Goal: Book appointment/travel/reservation

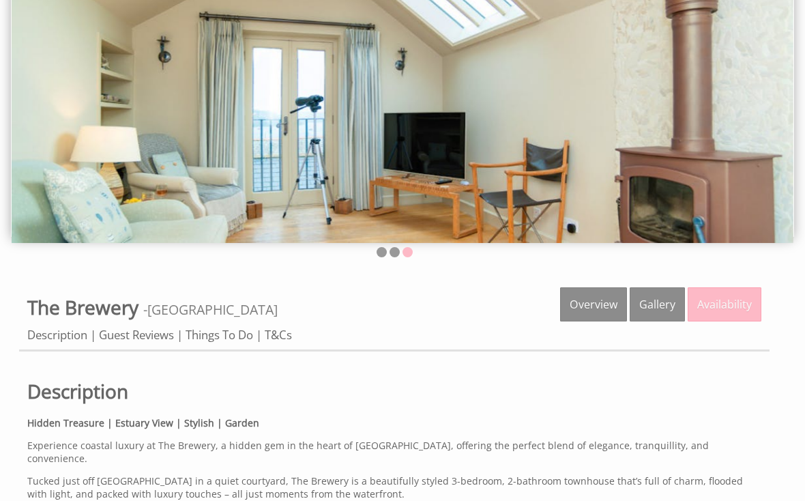
scroll to position [87, 0]
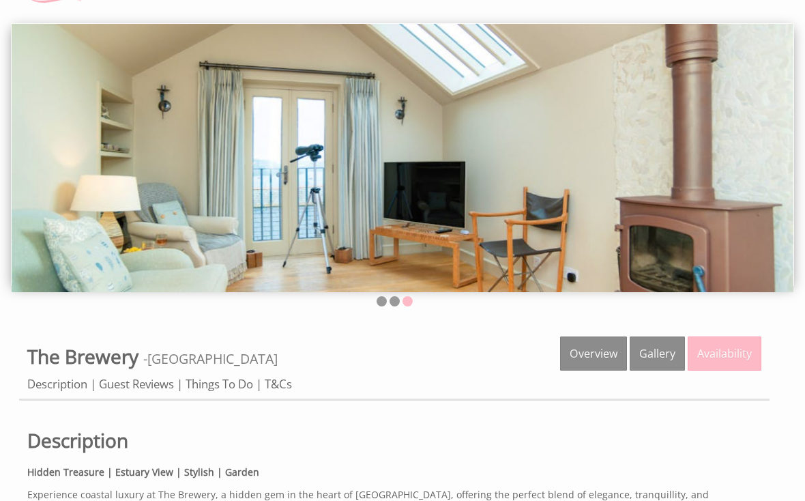
click at [735, 349] on link "Availability" at bounding box center [725, 353] width 74 height 34
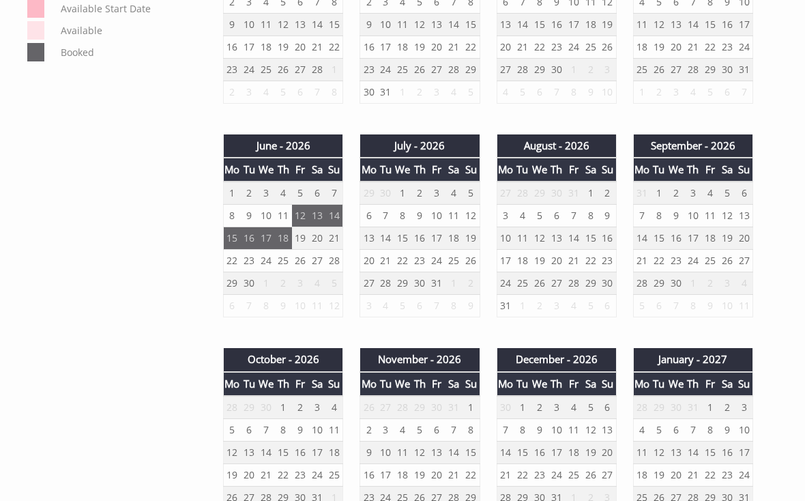
scroll to position [799, 0]
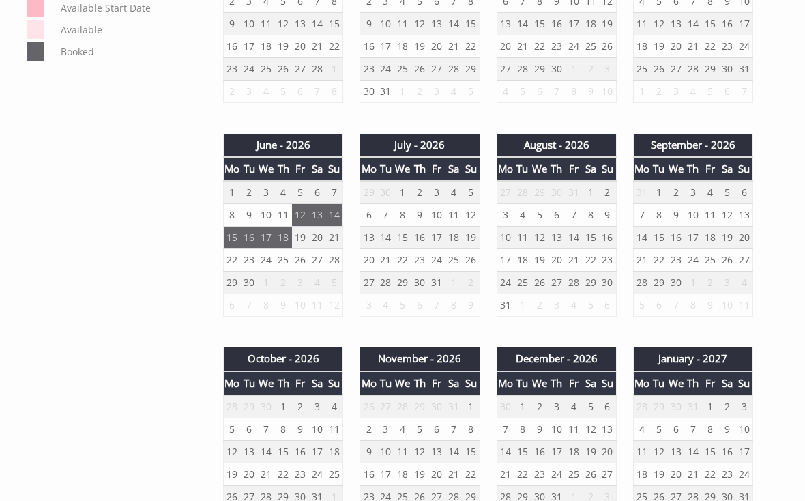
click at [563, 215] on td "6" at bounding box center [556, 215] width 17 height 23
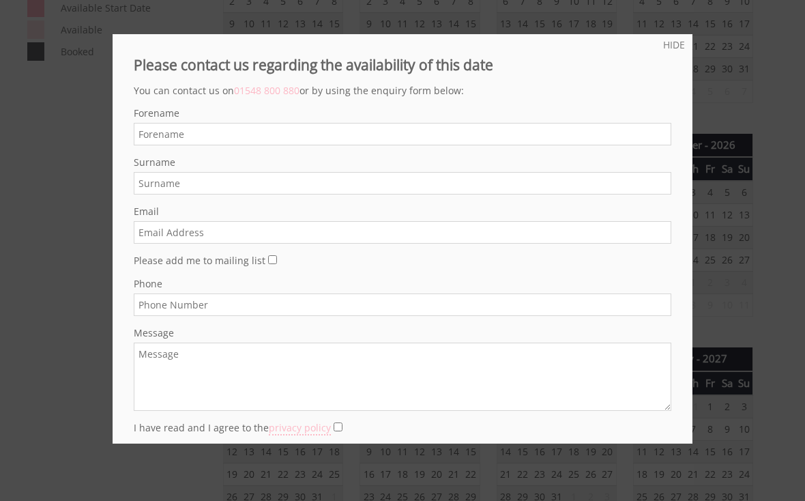
click at [611, 138] on input "Forename" at bounding box center [402, 134] width 537 height 23
type input "Rachael"
click at [426, 181] on input "Surname" at bounding box center [402, 183] width 537 height 23
type input "Myring"
click at [427, 239] on input "Email" at bounding box center [402, 232] width 537 height 23
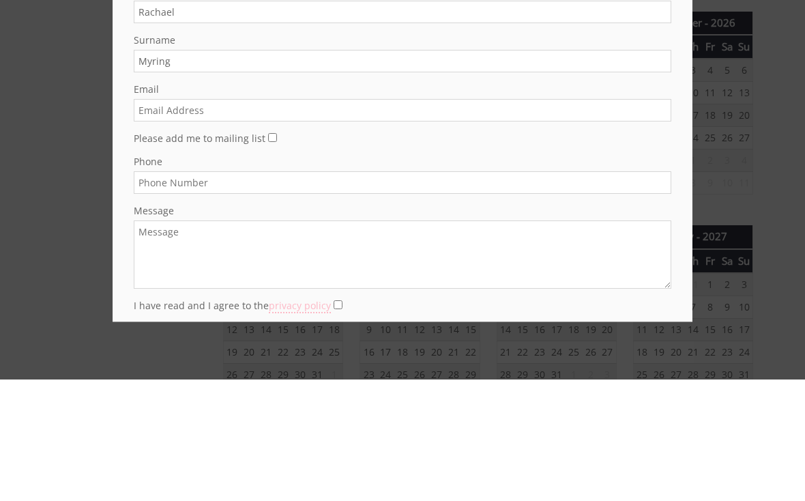
scroll to position [921, 0]
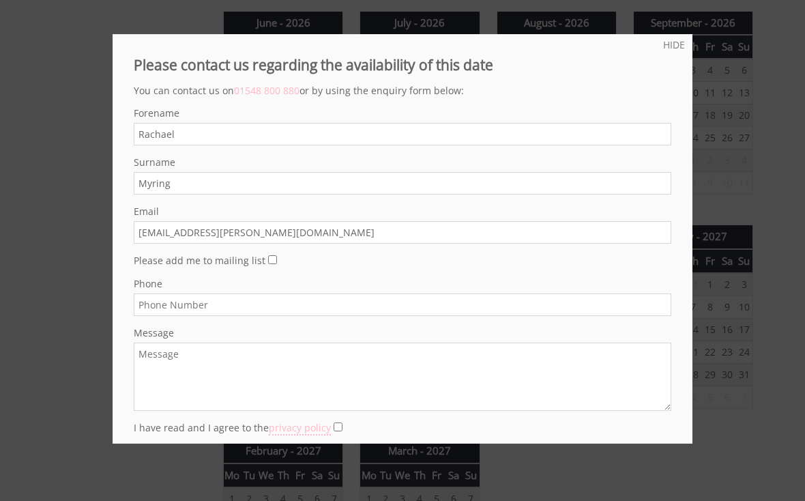
type input "rach.austen@hotmail.com"
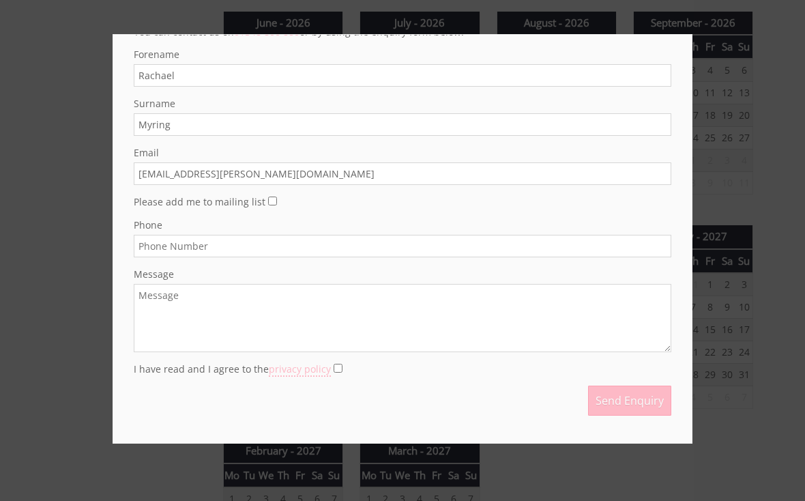
scroll to position [69, 0]
click at [470, 248] on input "Phone" at bounding box center [402, 246] width 537 height 23
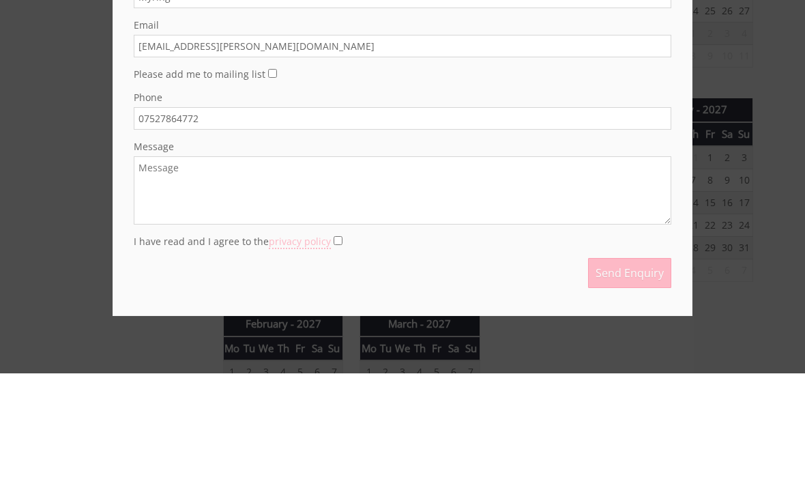
type input "07527864772"
click at [246, 284] on textarea "Message" at bounding box center [402, 318] width 537 height 68
type textarea "We are enquiring about availability for the brewery during August for 7 nights."
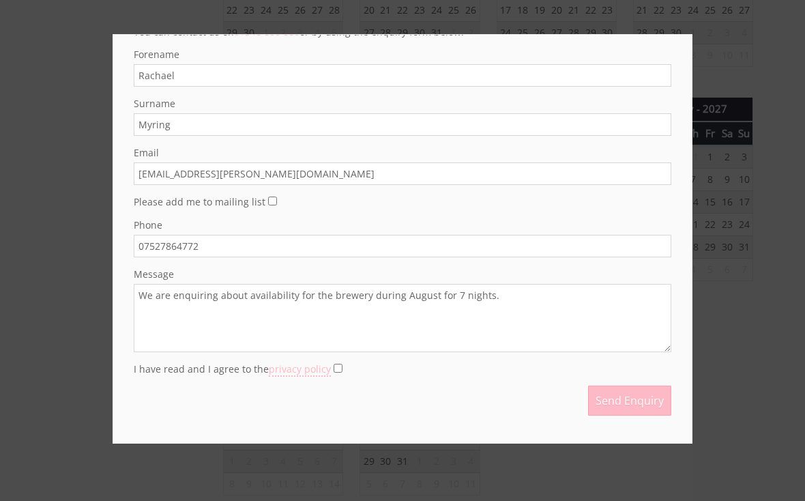
click at [313, 368] on link "privacy policy" at bounding box center [300, 369] width 62 height 14
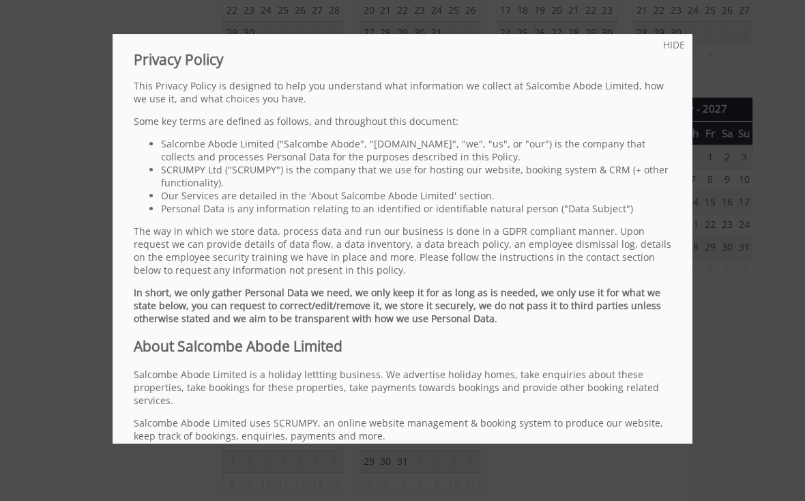
scroll to position [0, 0]
click at [668, 33] on div at bounding box center [402, 250] width 805 height 501
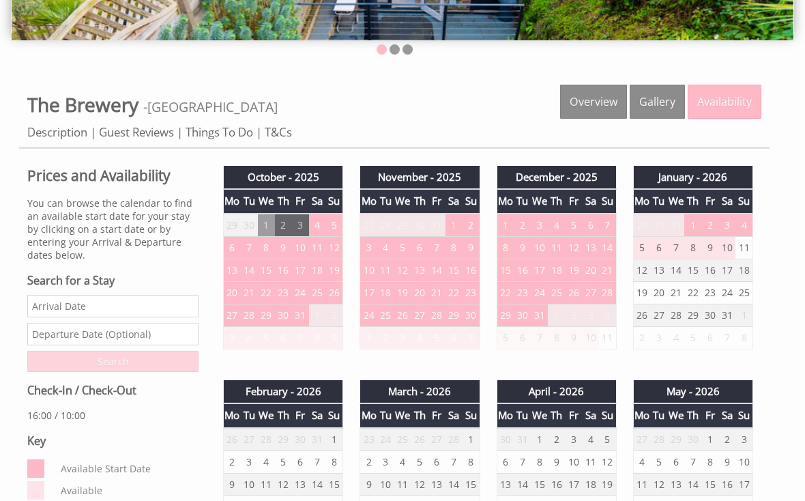
scroll to position [338, 0]
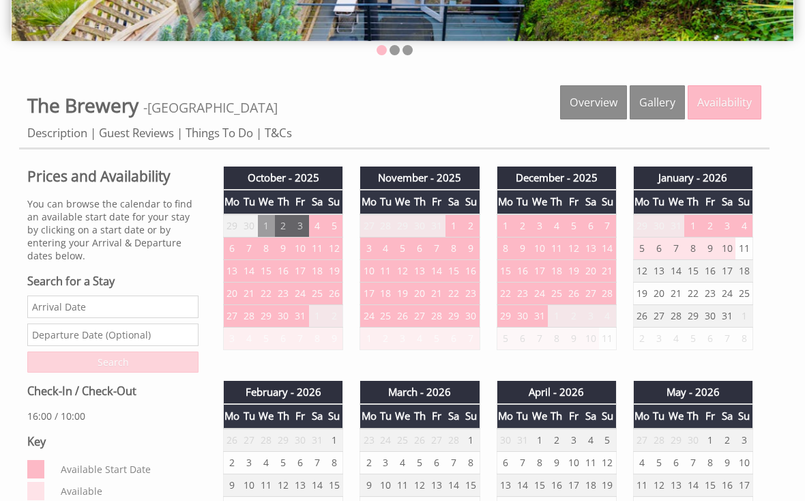
click at [144, 298] on input "Date" at bounding box center [112, 306] width 171 height 23
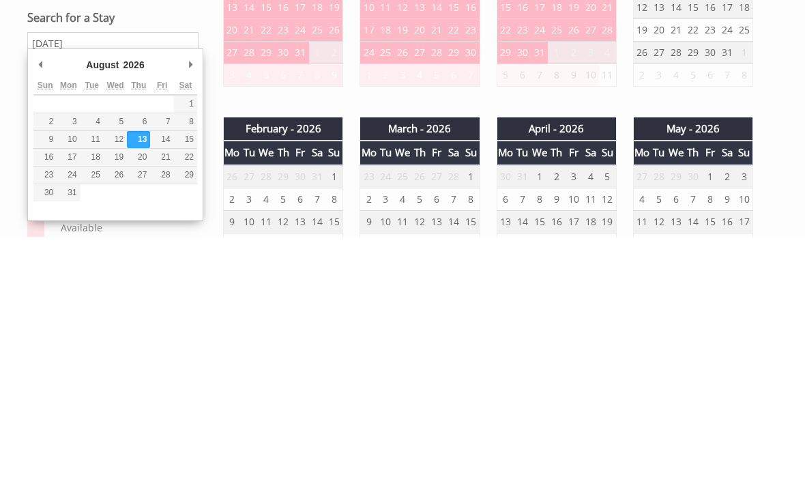
scroll to position [601, 0]
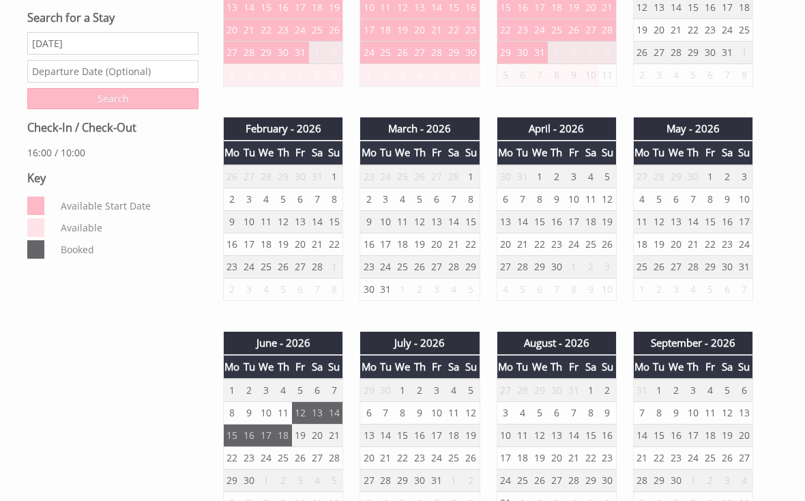
click at [104, 39] on input "13/08/2026" at bounding box center [112, 43] width 171 height 23
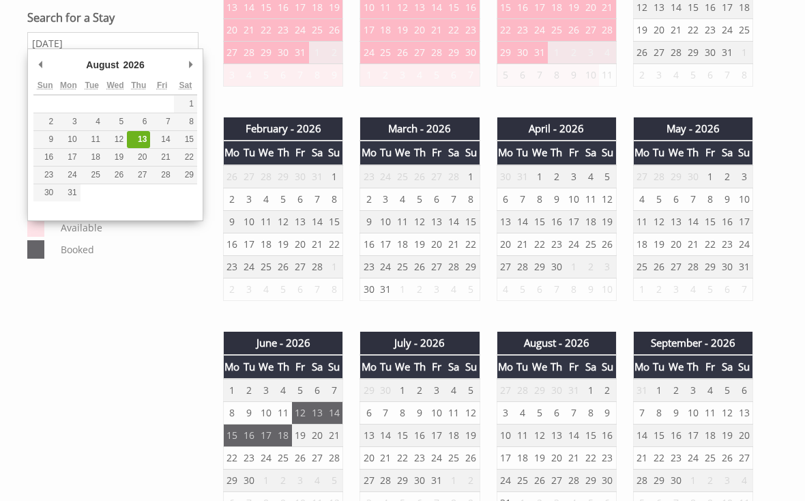
type input "12/08/2026"
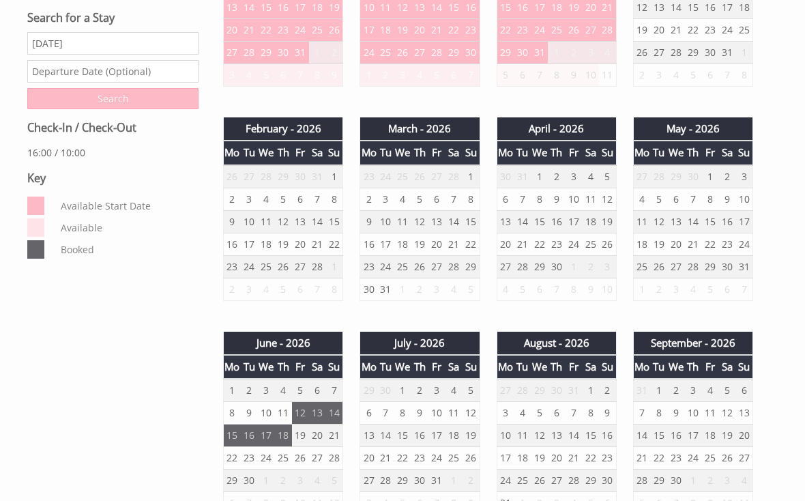
click at [156, 68] on input "text" at bounding box center [112, 71] width 171 height 23
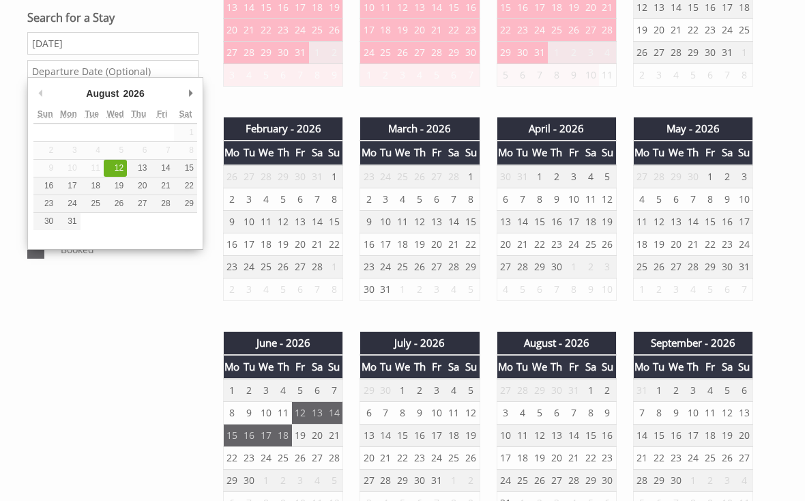
type input "19/08/2026"
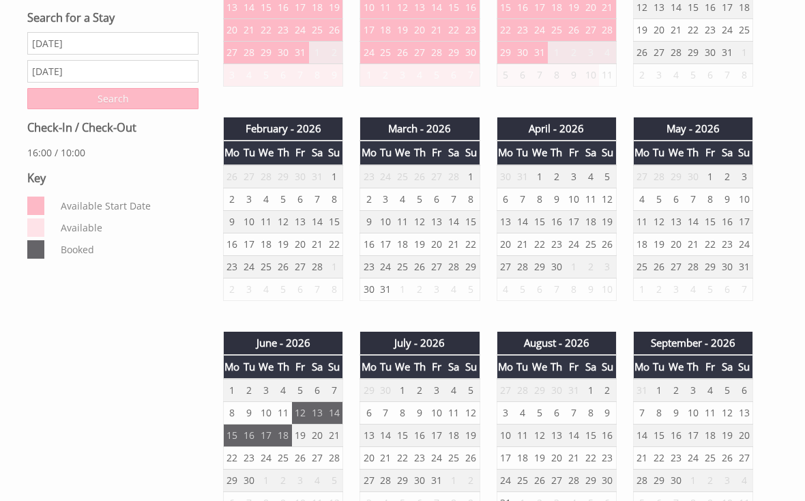
click at [170, 102] on input "Search" at bounding box center [112, 98] width 171 height 21
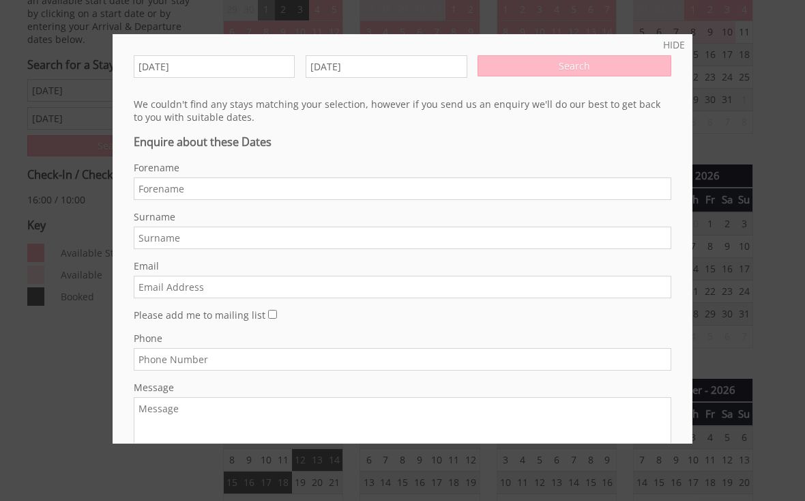
scroll to position [558, 0]
click at [585, 193] on input "Forename" at bounding box center [402, 188] width 537 height 23
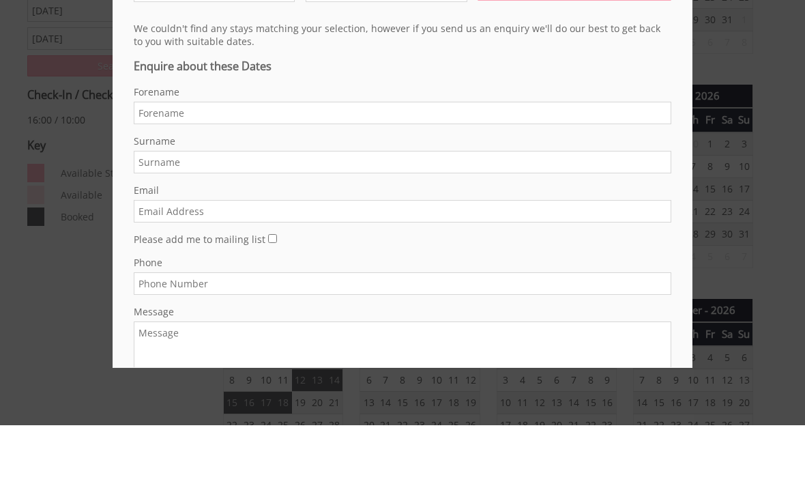
scroll to position [634, 0]
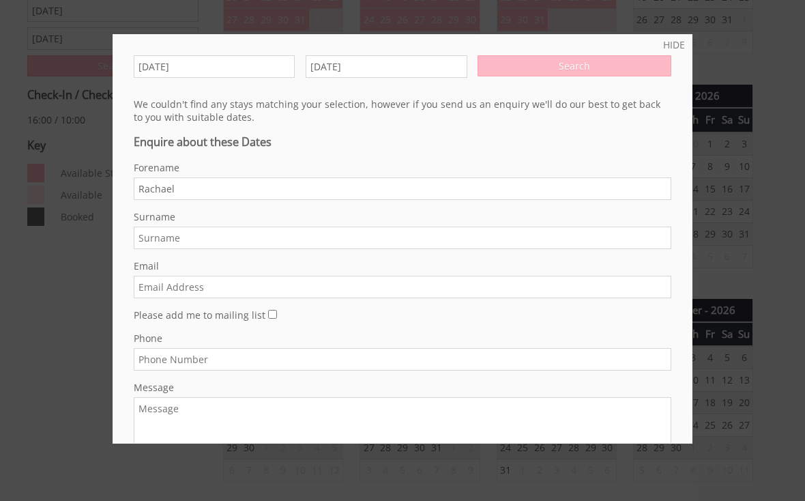
type input "Rachael"
click at [426, 246] on input "Surname" at bounding box center [402, 237] width 537 height 23
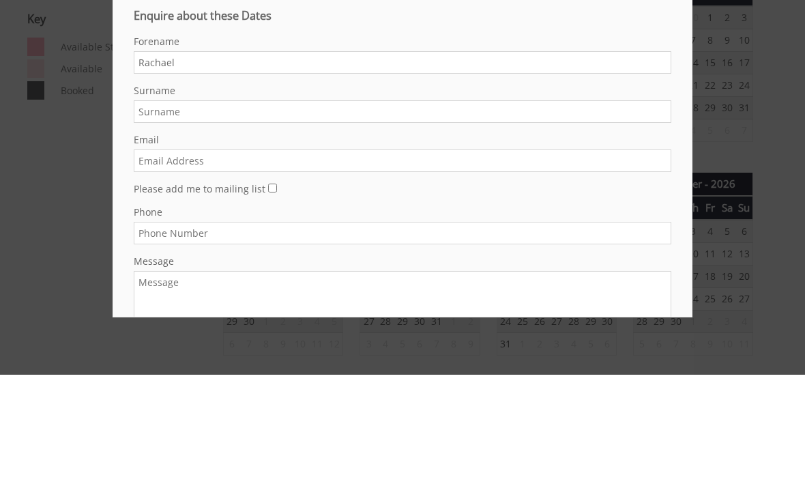
scroll to position [760, 0]
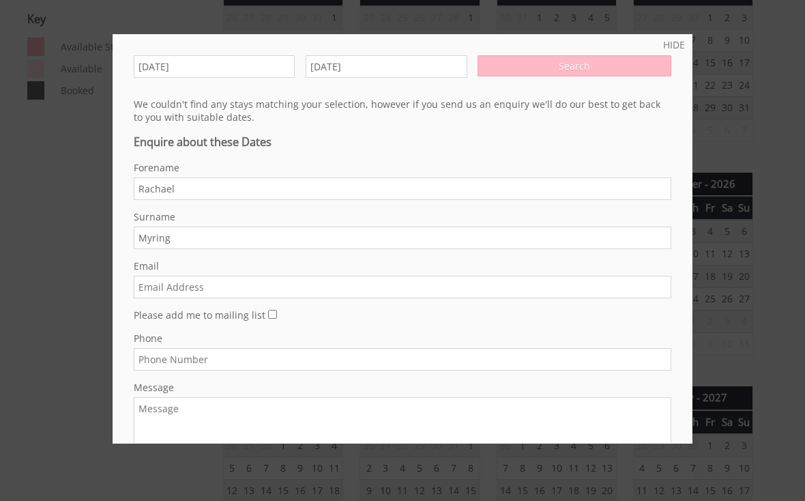
type input "Myring"
click at [421, 298] on input "Email" at bounding box center [402, 287] width 537 height 23
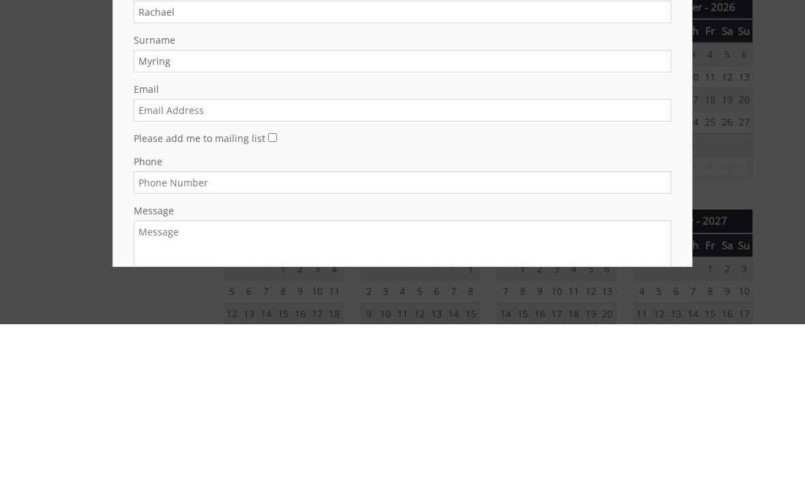
scroll to position [936, 0]
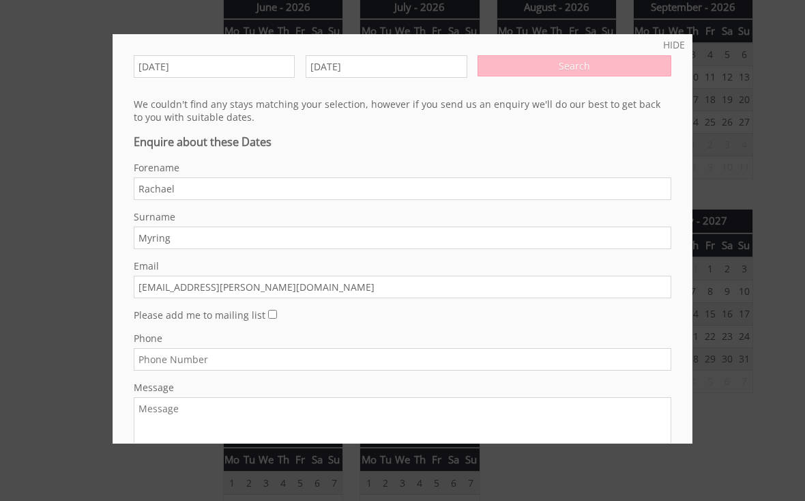
type input "rach.austen@hotmail.com"
click at [333, 370] on input "Phone" at bounding box center [402, 359] width 537 height 23
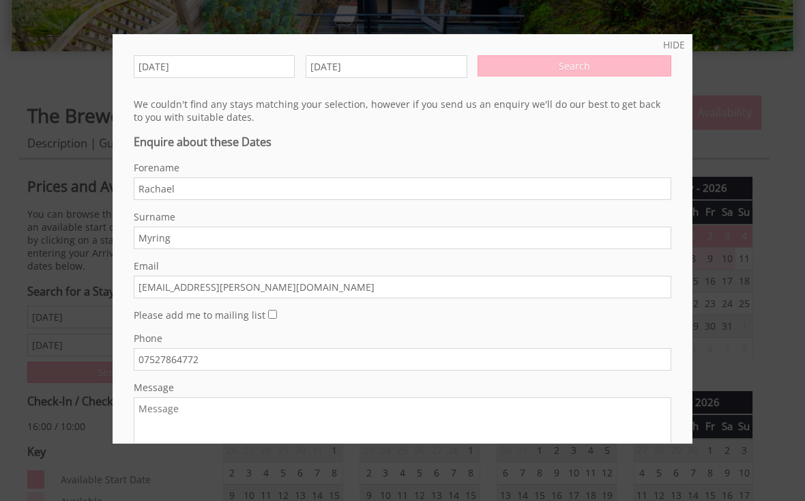
type input "07527864772"
click at [525, 419] on textarea "Message" at bounding box center [402, 431] width 537 height 68
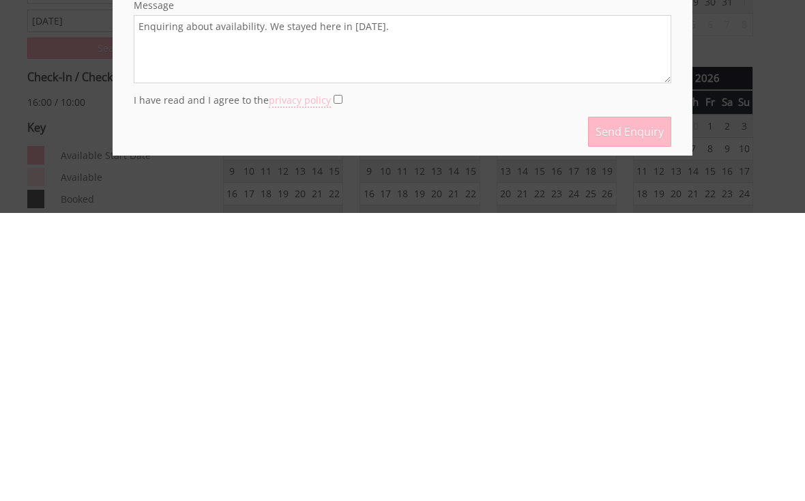
scroll to position [106, 0]
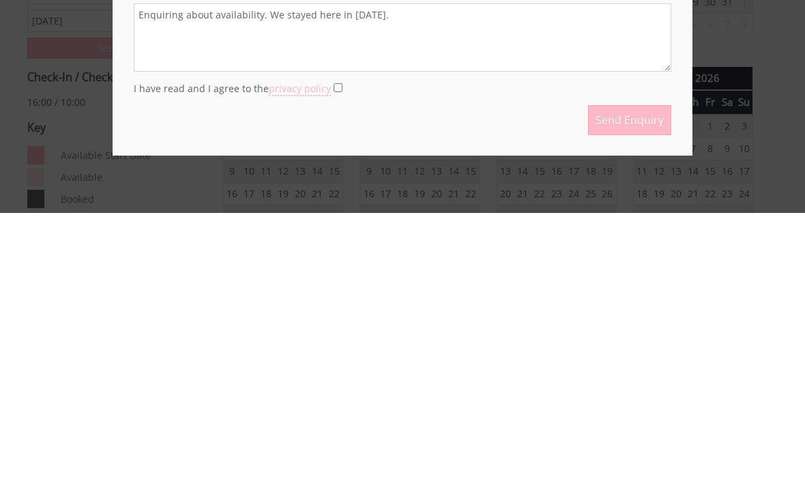
type textarea "Enquiring about availability. We stayed here in August 2024."
click at [334, 371] on input "I have read and I agree to the privacy policy" at bounding box center [338, 375] width 9 height 9
checkbox input "true"
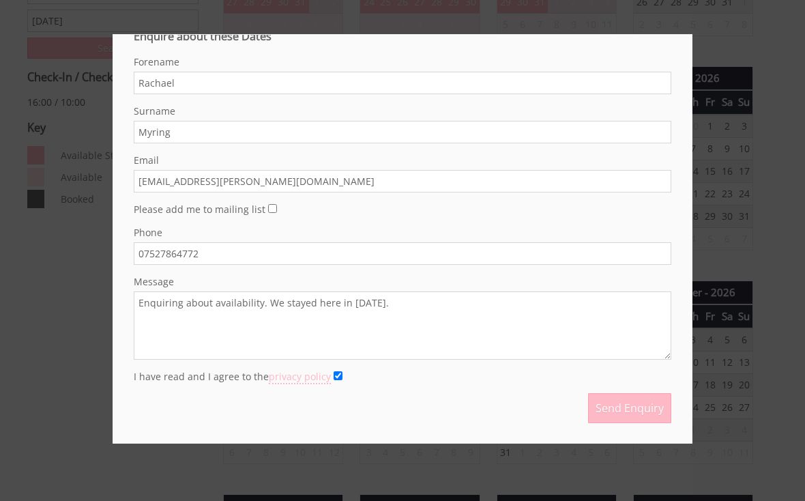
click at [640, 418] on button "Send Enquiry" at bounding box center [629, 408] width 83 height 30
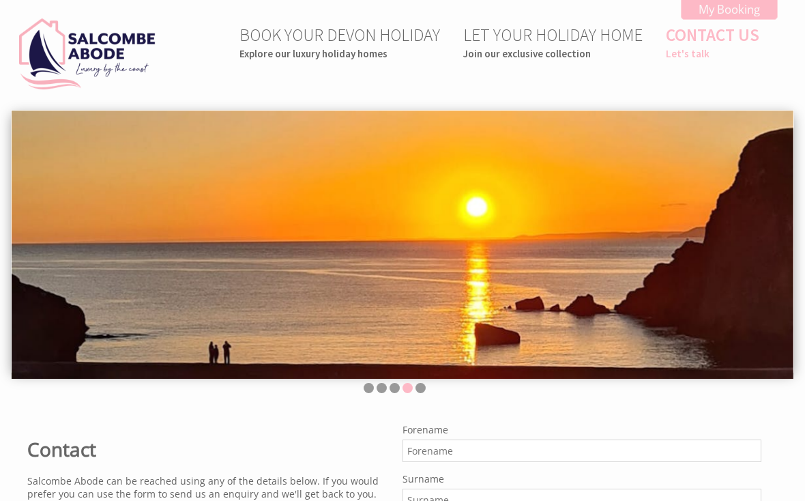
click at [145, 46] on img at bounding box center [87, 53] width 136 height 71
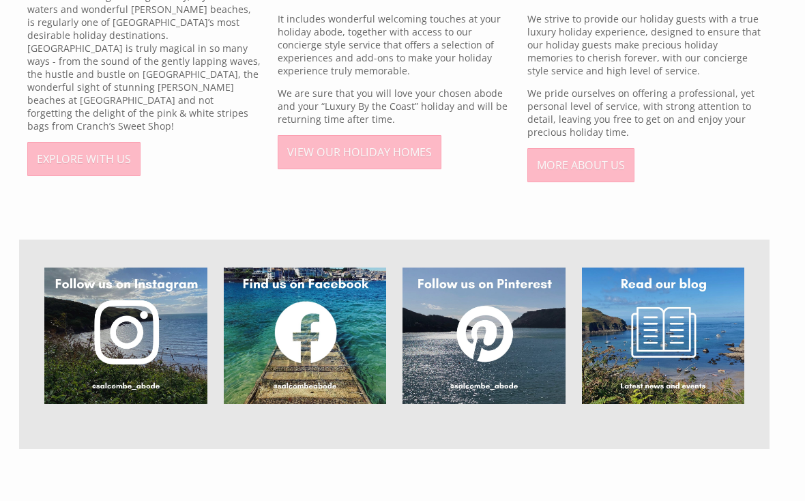
scroll to position [801, 0]
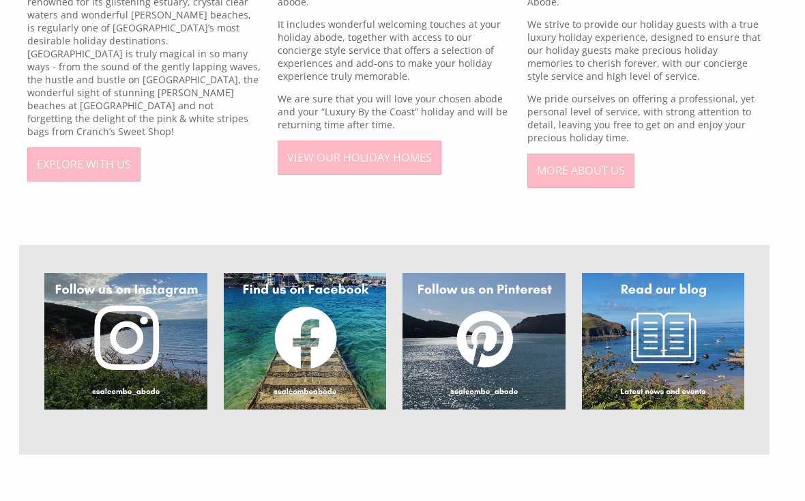
click at [406, 175] on link "VIEW OUR HOLIDAY HOMES" at bounding box center [360, 158] width 164 height 34
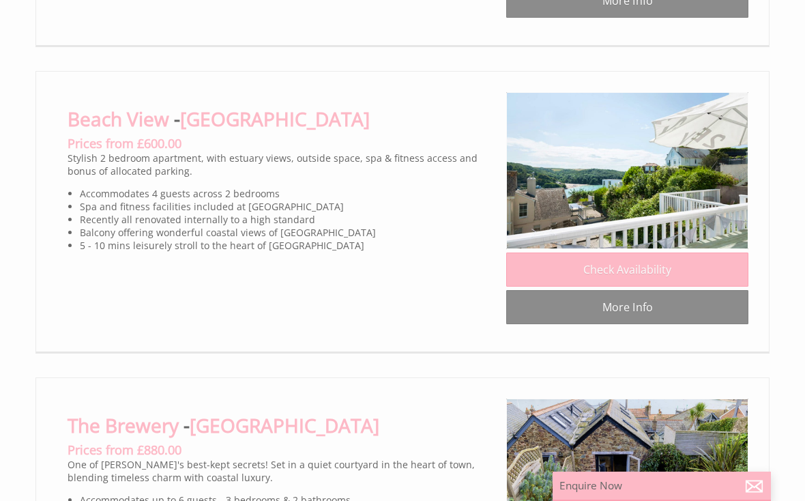
scroll to position [1245, 0]
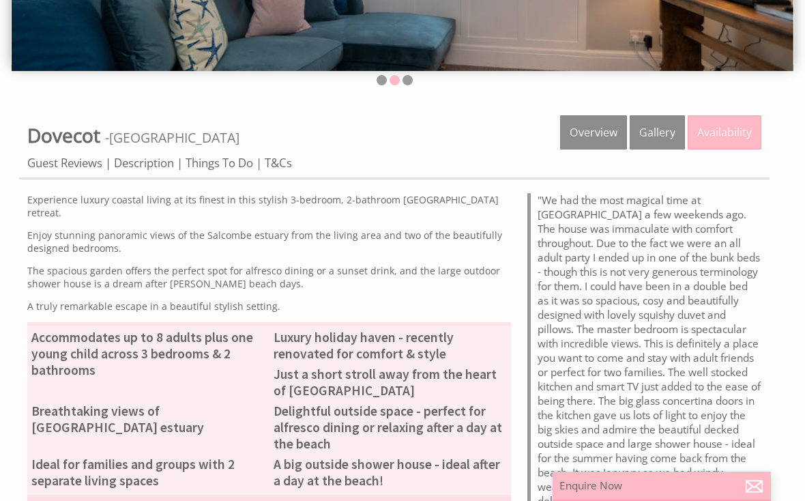
click at [661, 138] on link "Gallery" at bounding box center [657, 132] width 55 height 34
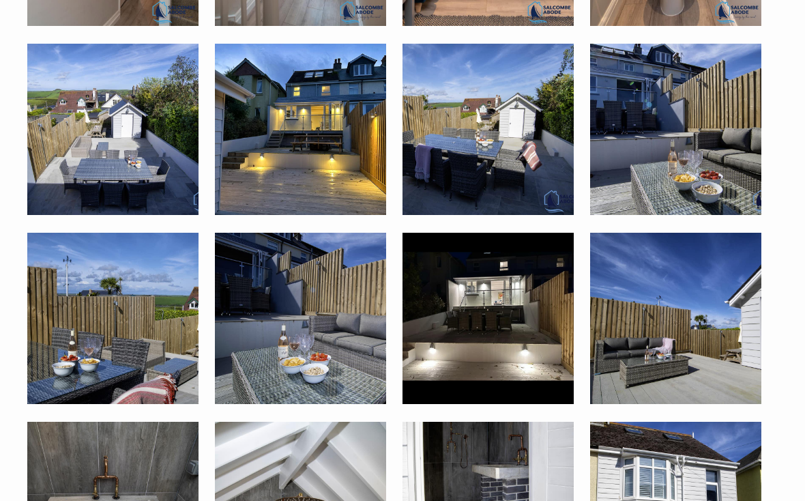
scroll to position [2529, 0]
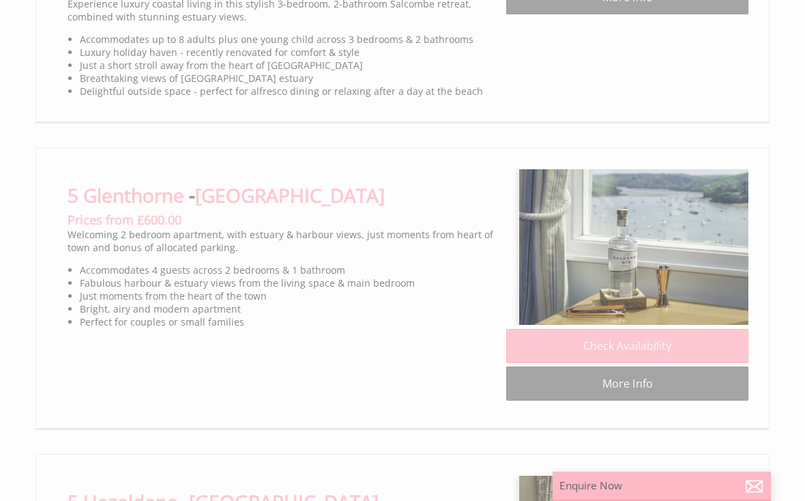
scroll to position [0, 12]
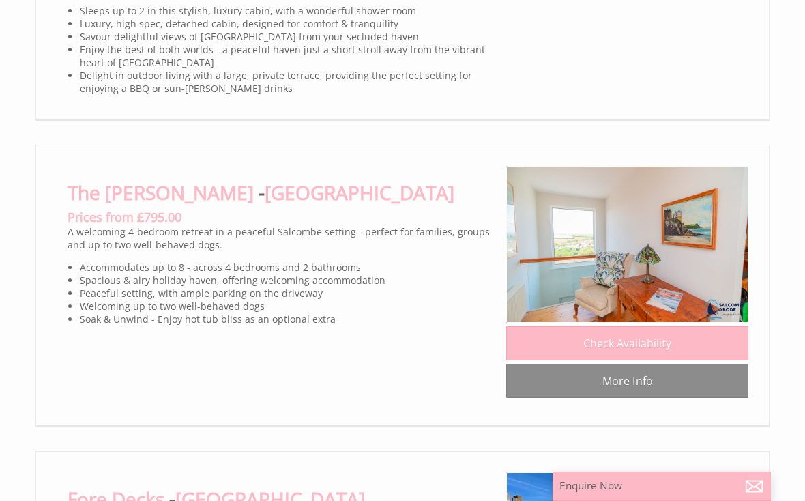
click at [692, 181] on img at bounding box center [627, 244] width 242 height 157
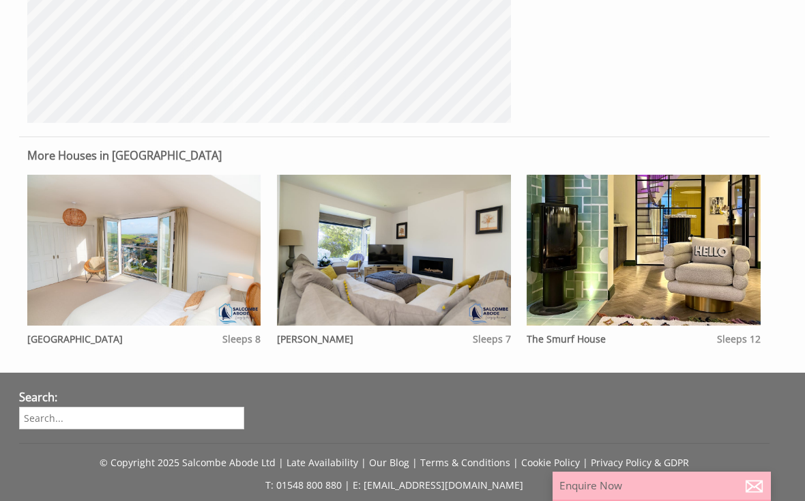
click at [483, 261] on img at bounding box center [393, 250] width 233 height 151
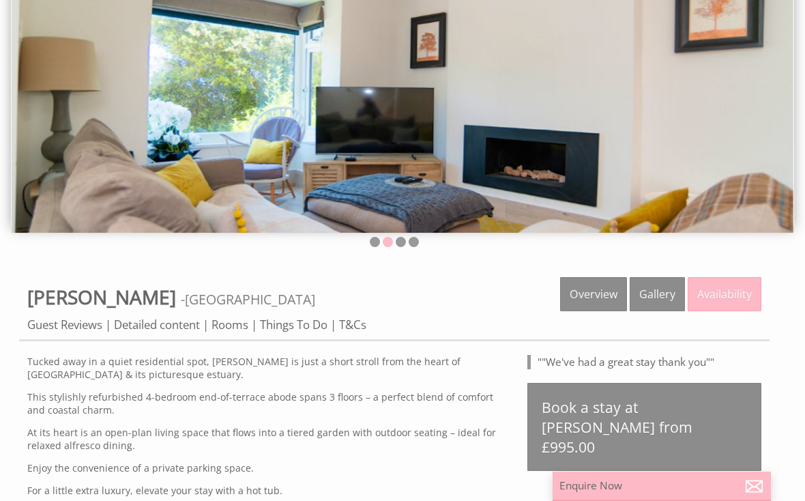
click at [668, 300] on link "Gallery" at bounding box center [657, 294] width 55 height 34
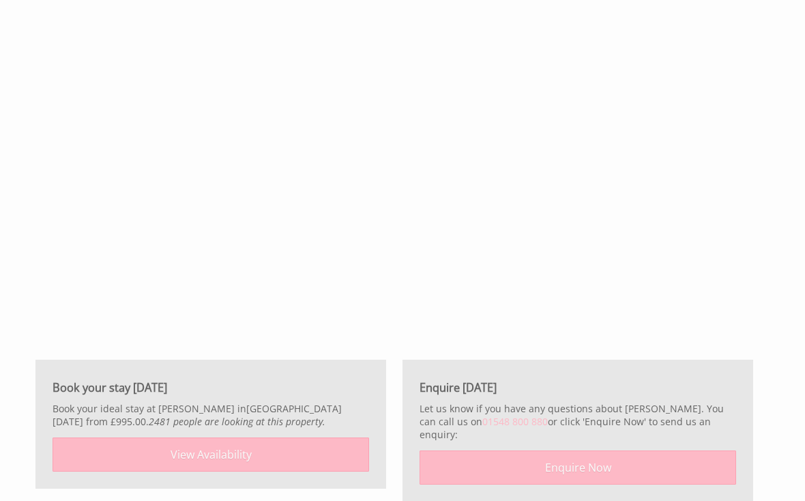
scroll to position [3543, 0]
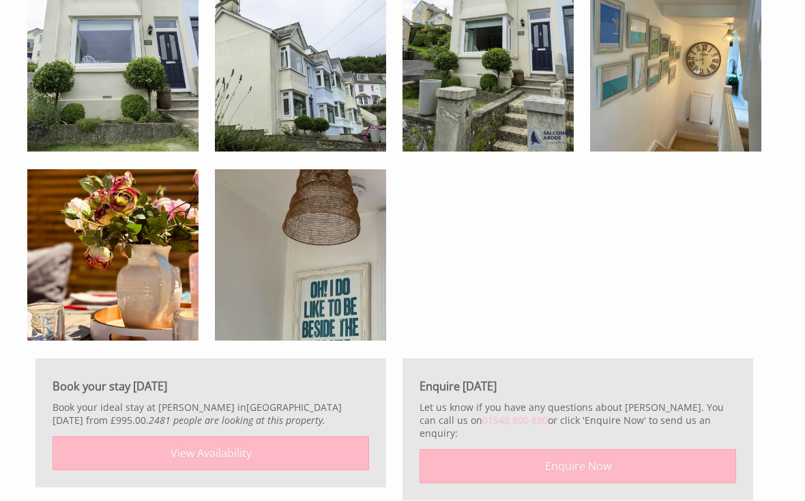
click at [310, 464] on link "View Availability" at bounding box center [211, 453] width 316 height 34
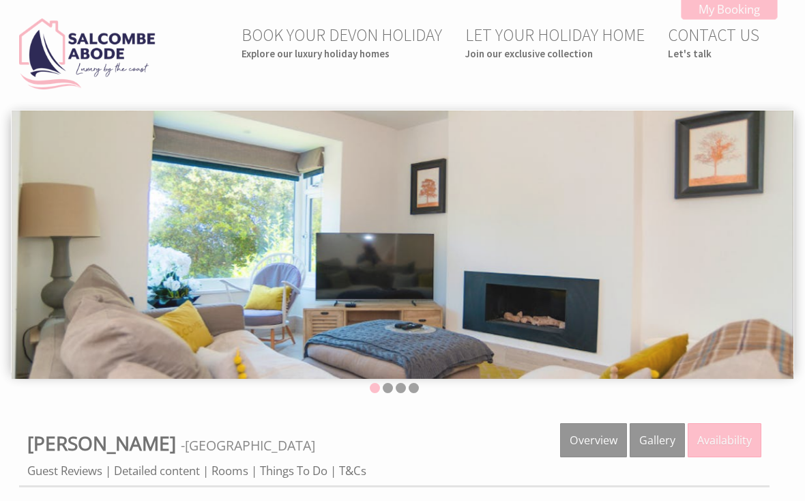
scroll to position [3543, 0]
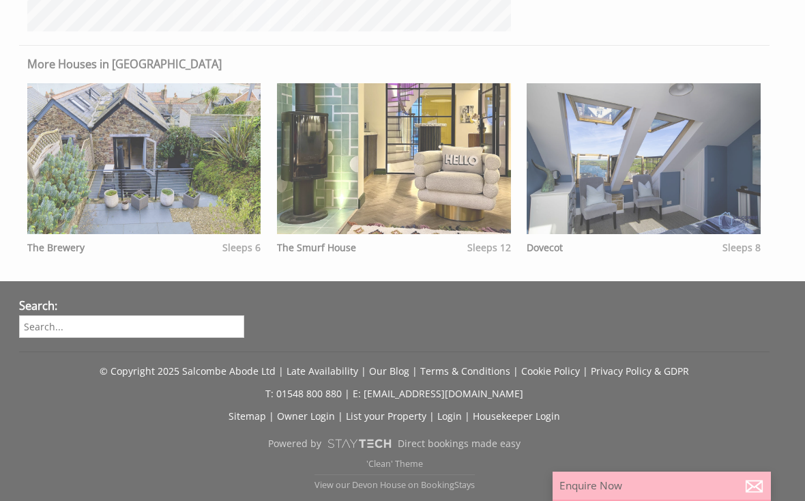
scroll to position [146, 0]
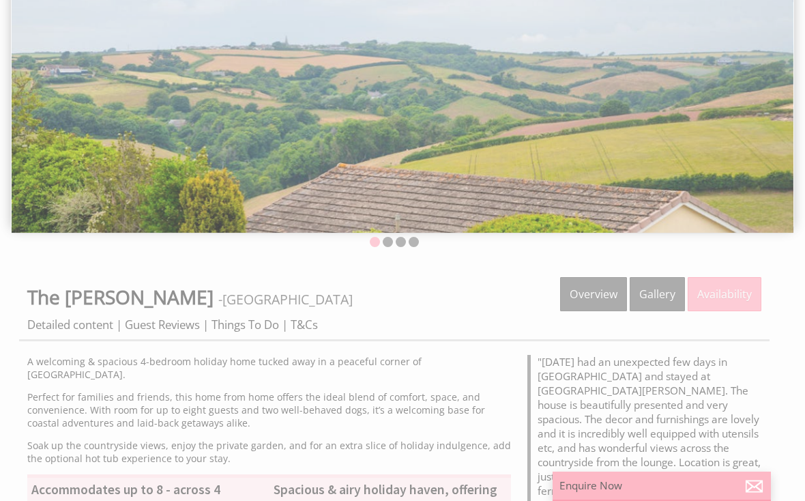
scroll to position [881, 0]
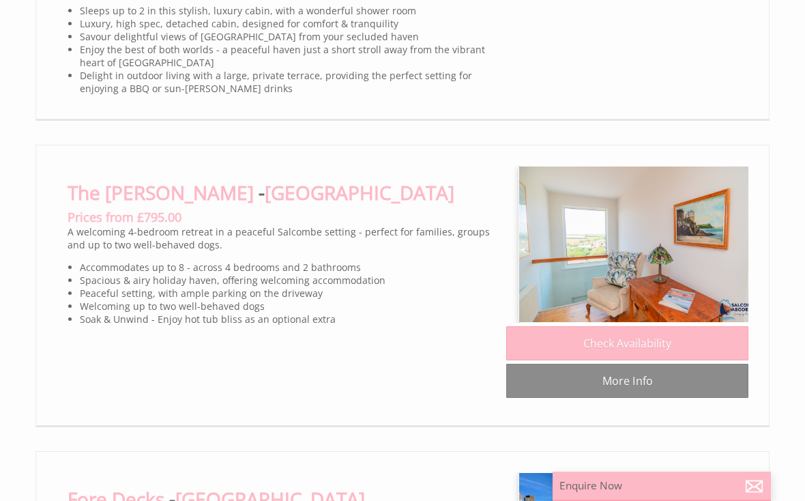
scroll to position [0, 12]
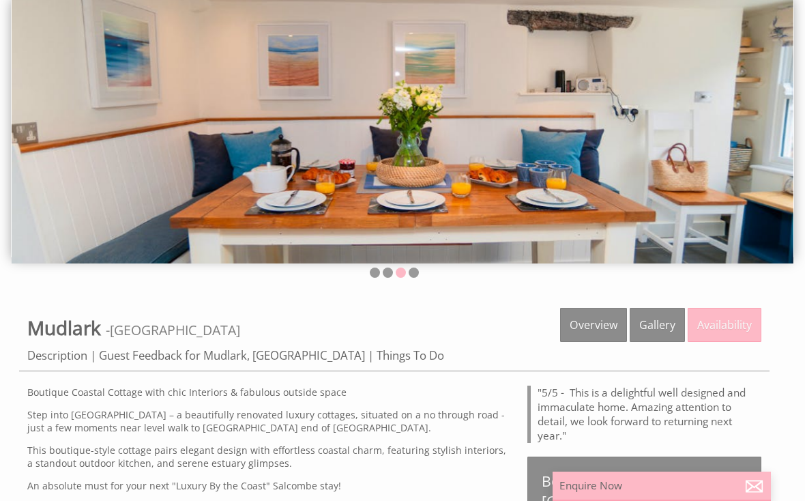
click at [657, 313] on link "Gallery" at bounding box center [657, 325] width 55 height 34
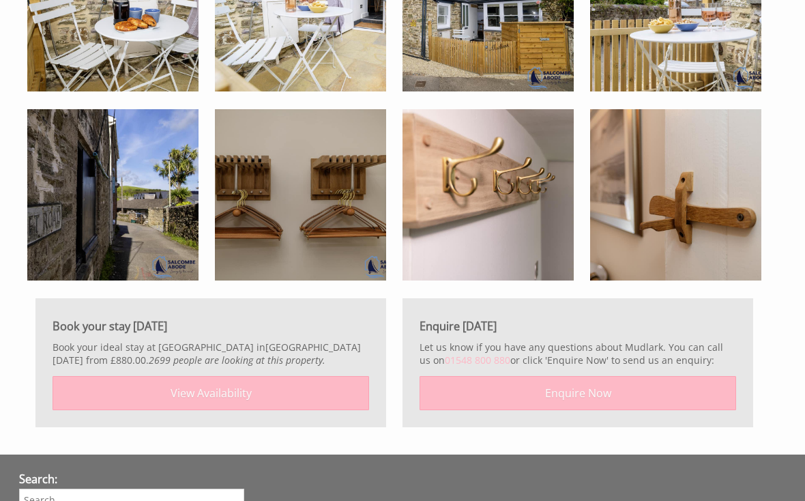
click at [325, 397] on link "View Availability" at bounding box center [211, 393] width 316 height 34
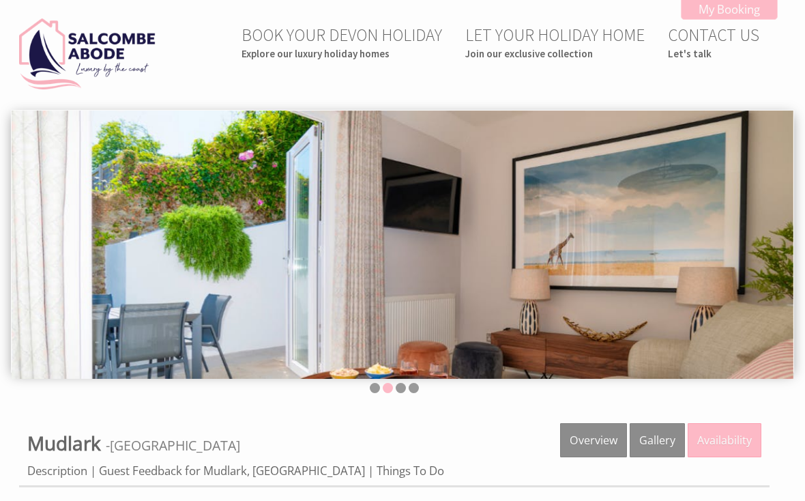
scroll to position [2848, 0]
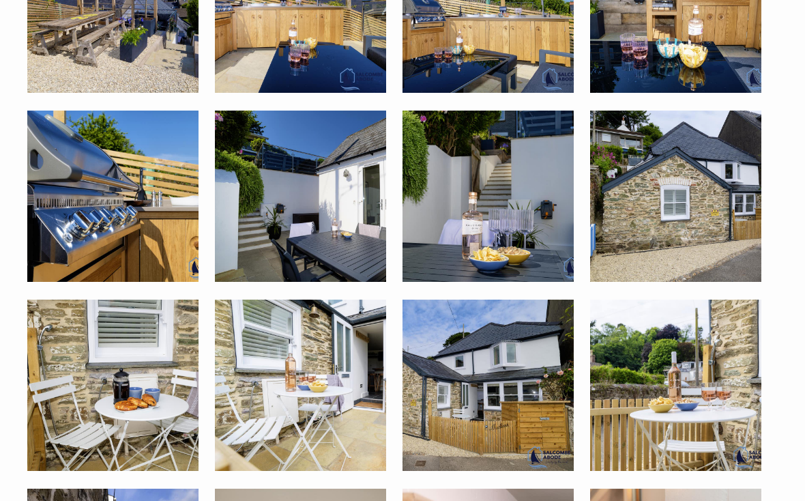
click at [718, 248] on img at bounding box center [675, 195] width 171 height 171
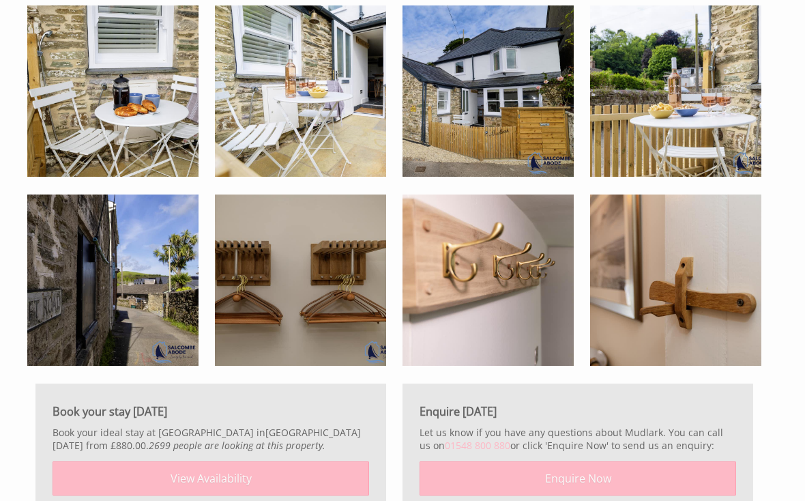
scroll to position [2769, 0]
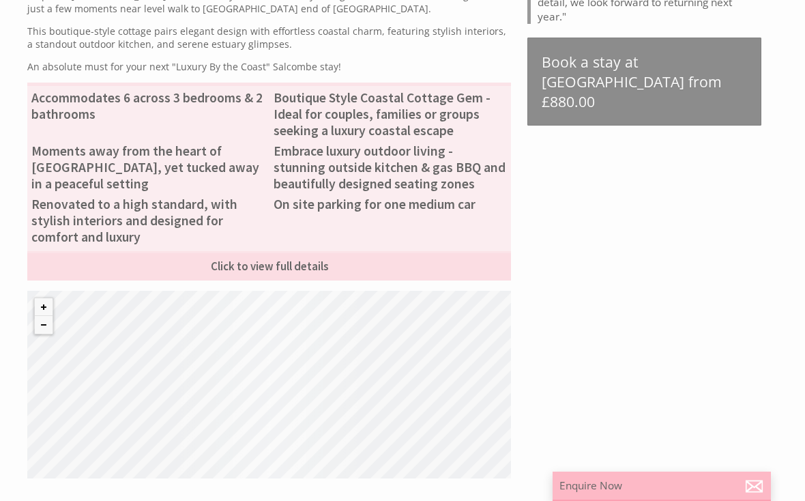
scroll to position [535, 0]
click at [135, 280] on link "Click to view full details" at bounding box center [269, 264] width 484 height 29
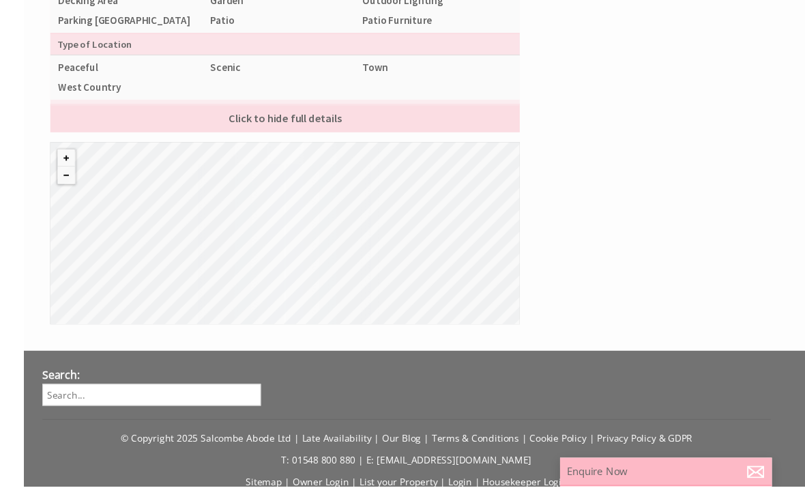
scroll to position [1449, 0]
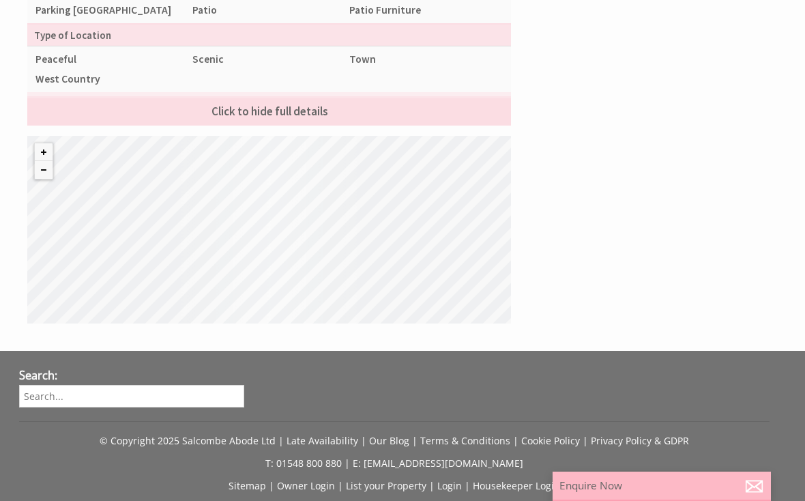
click at [297, 254] on div "© MapTiler © OpenStreetMap contributors" at bounding box center [269, 230] width 484 height 188
click at [273, 249] on div "© MapTiler © OpenStreetMap contributors" at bounding box center [269, 230] width 484 height 188
click at [276, 239] on div "© MapTiler © OpenStreetMap contributors" at bounding box center [269, 230] width 484 height 188
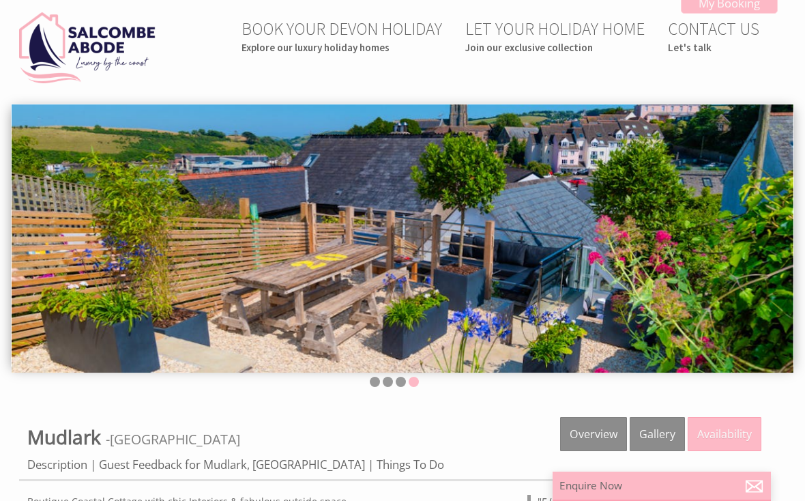
scroll to position [0, 0]
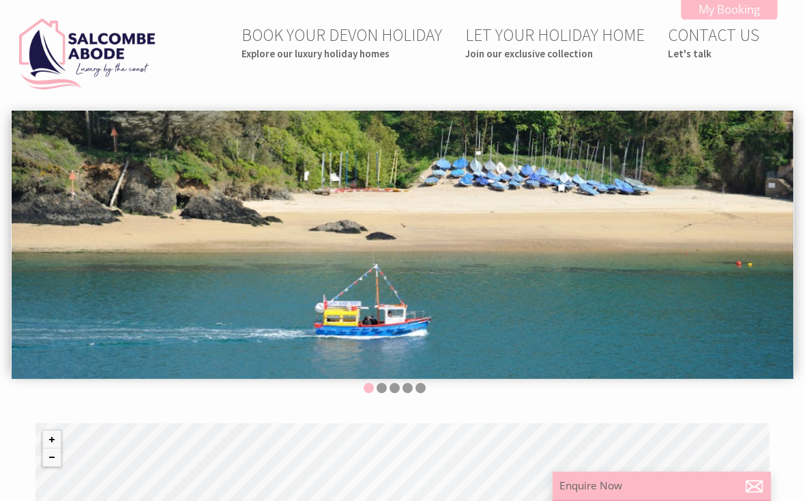
scroll to position [0, 12]
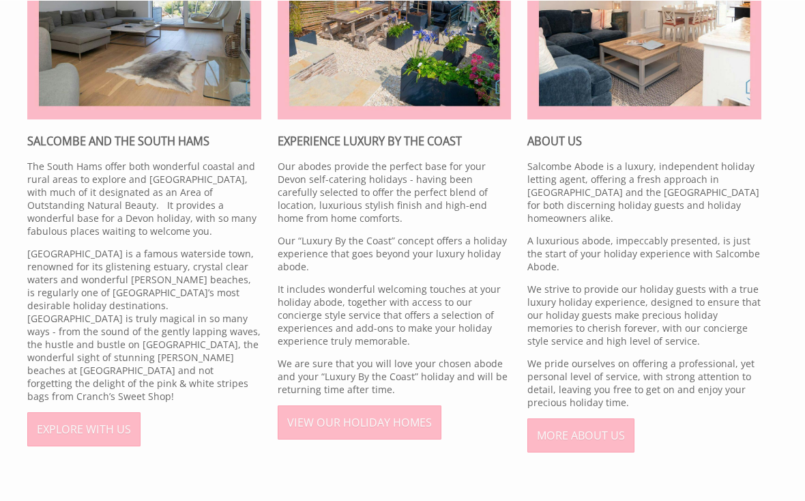
click at [383, 432] on link "VIEW OUR HOLIDAY HOMES" at bounding box center [360, 421] width 164 height 34
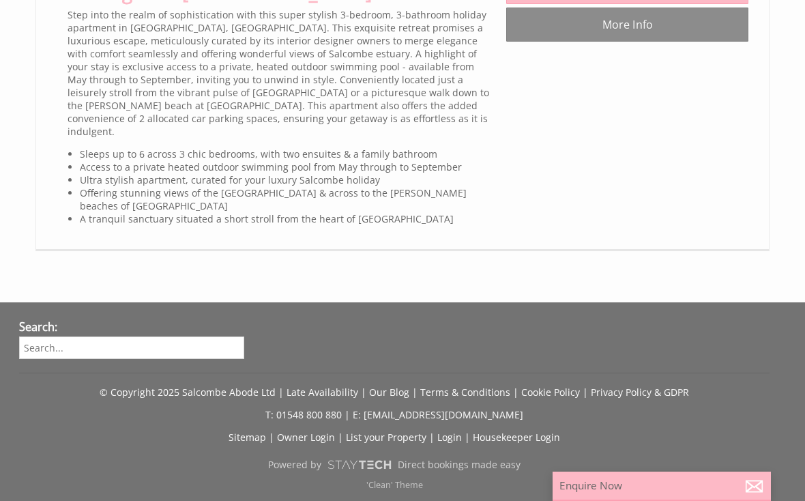
click at [683, 42] on link "More Info" at bounding box center [627, 25] width 242 height 34
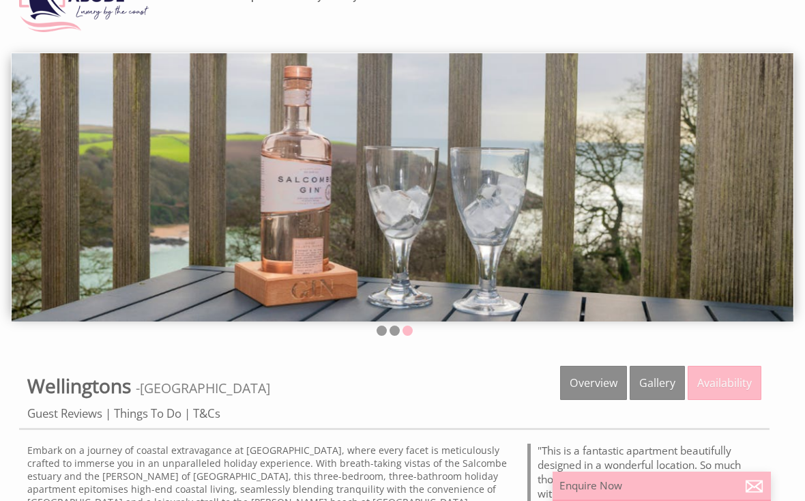
click at [657, 378] on link "Gallery" at bounding box center [657, 383] width 55 height 34
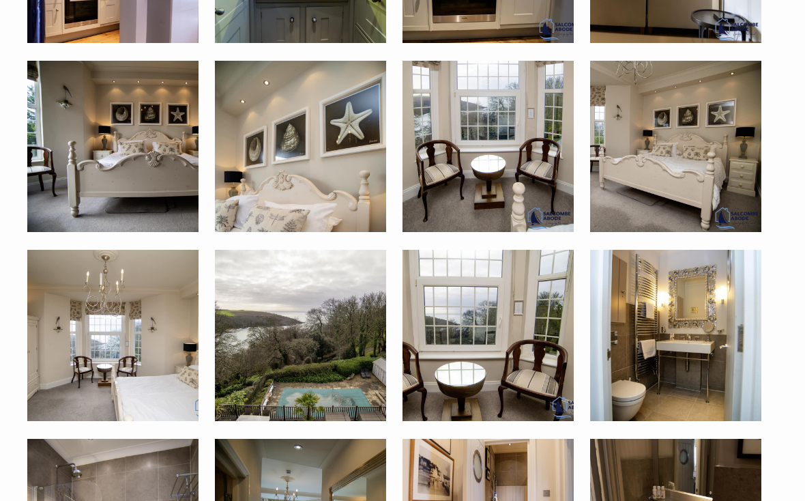
scroll to position [1359, 0]
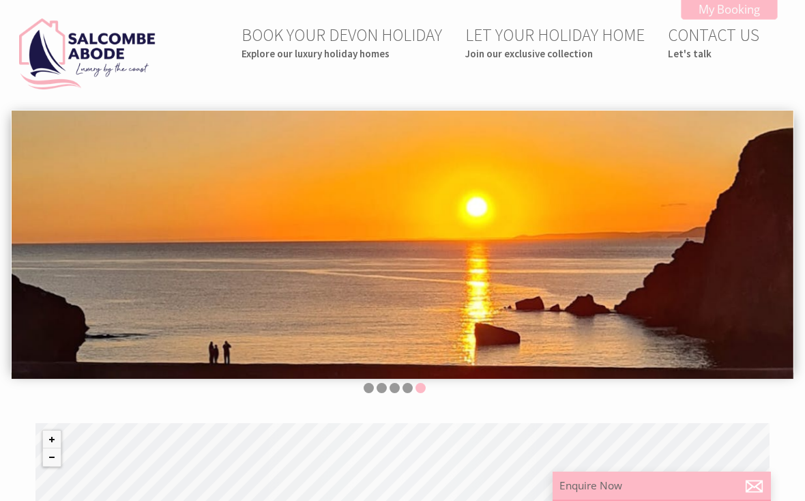
click at [141, 51] on img at bounding box center [87, 53] width 136 height 71
